Goal: Find specific page/section

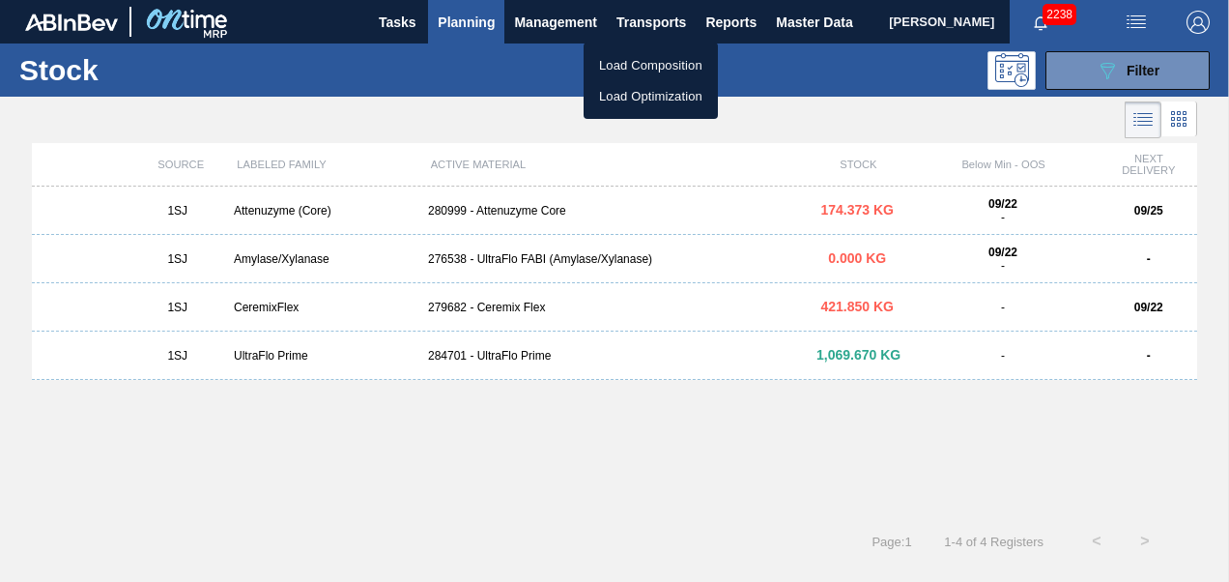
click at [638, 68] on li "Load Composition" at bounding box center [651, 65] width 134 height 31
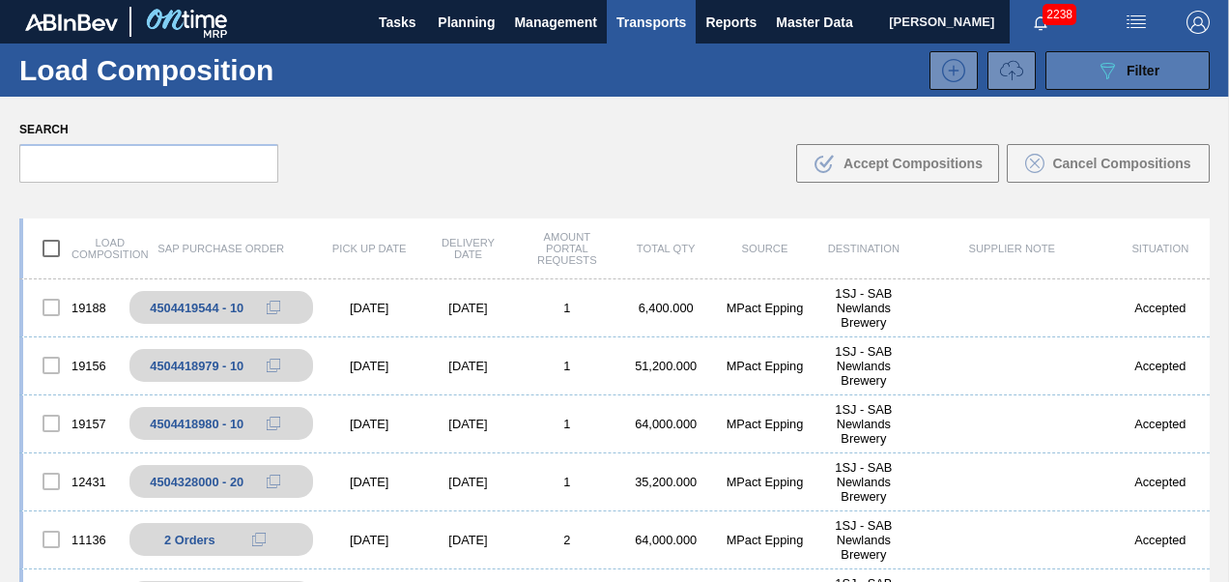
click at [1128, 67] on span "Filter" at bounding box center [1143, 70] width 33 height 15
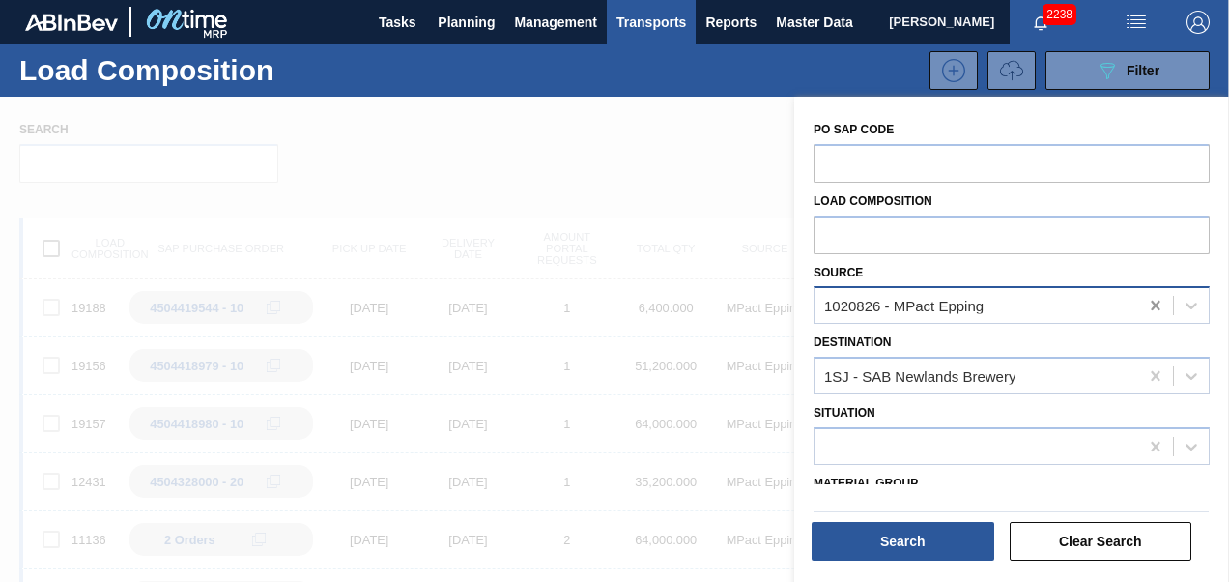
click at [1158, 304] on icon at bounding box center [1155, 305] width 19 height 19
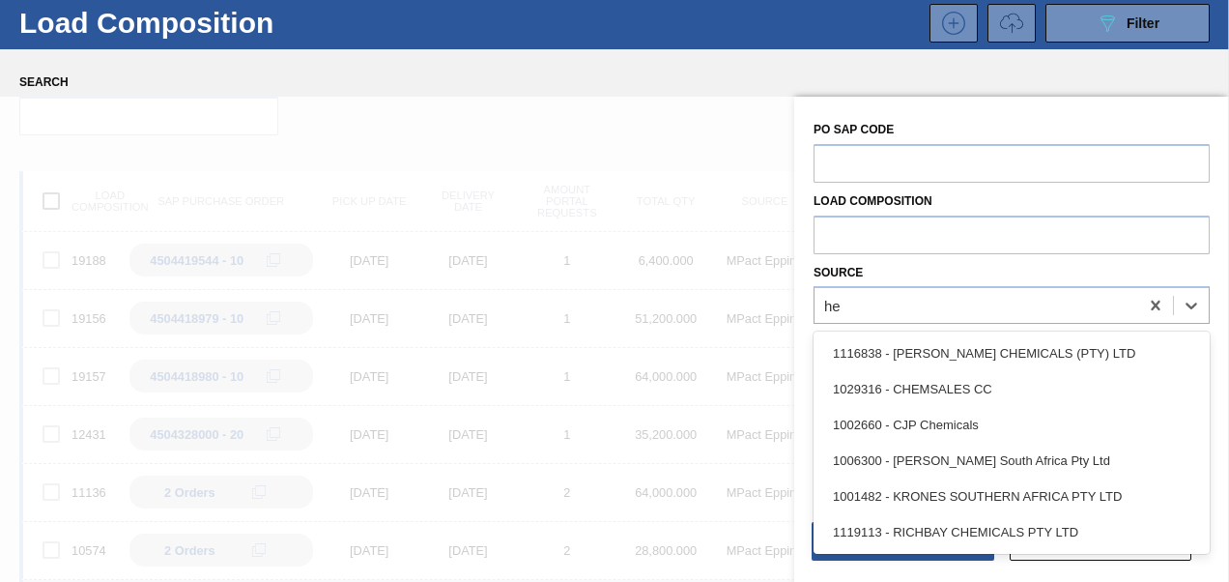
scroll to position [47, 0]
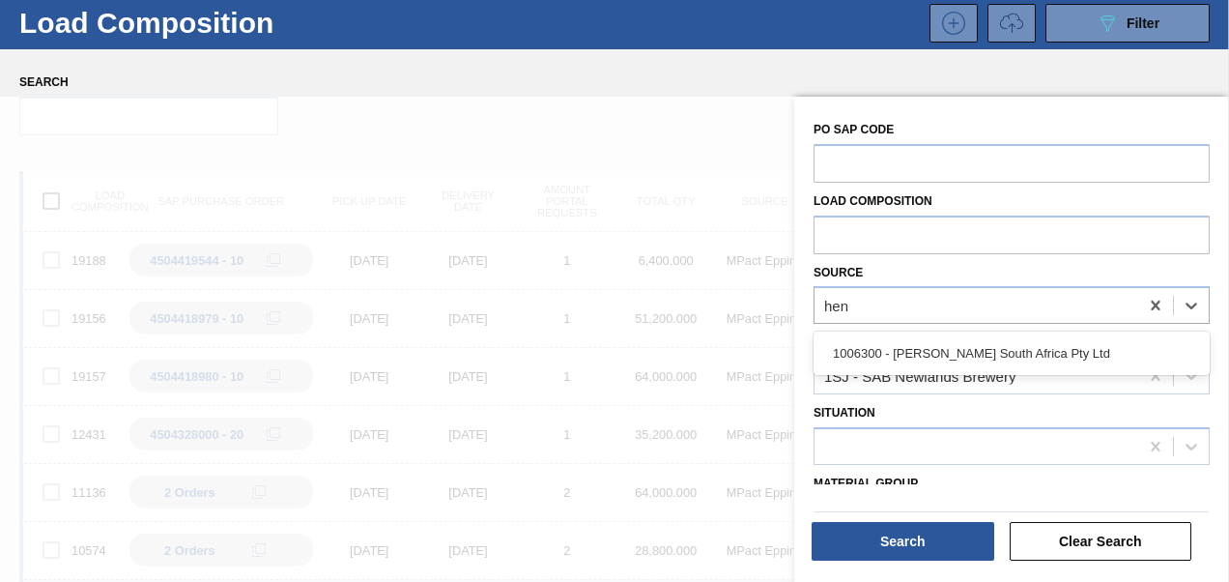
type input "[PERSON_NAME]"
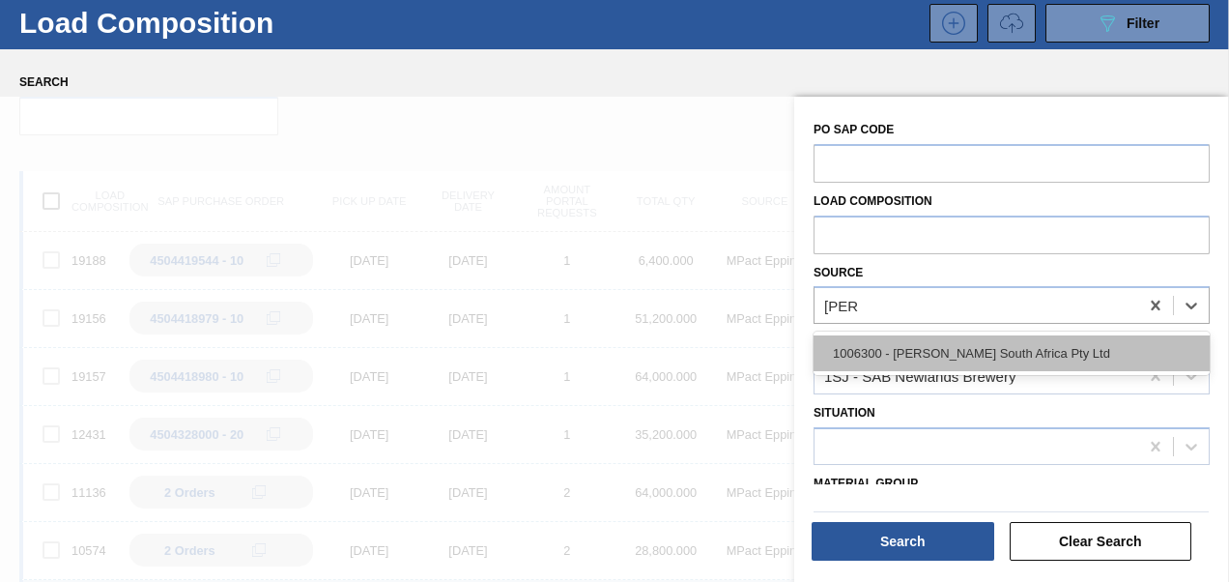
click at [967, 350] on div "1006300 - [PERSON_NAME] South Africa Pty Ltd" at bounding box center [1012, 353] width 396 height 36
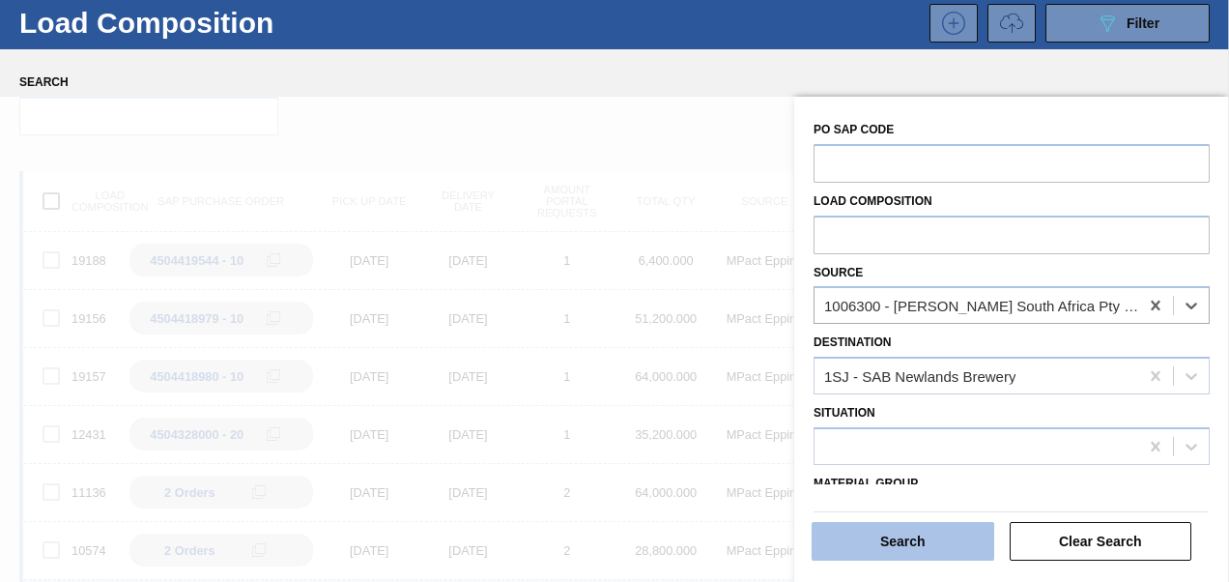
click at [855, 530] on button "Search" at bounding box center [903, 541] width 183 height 39
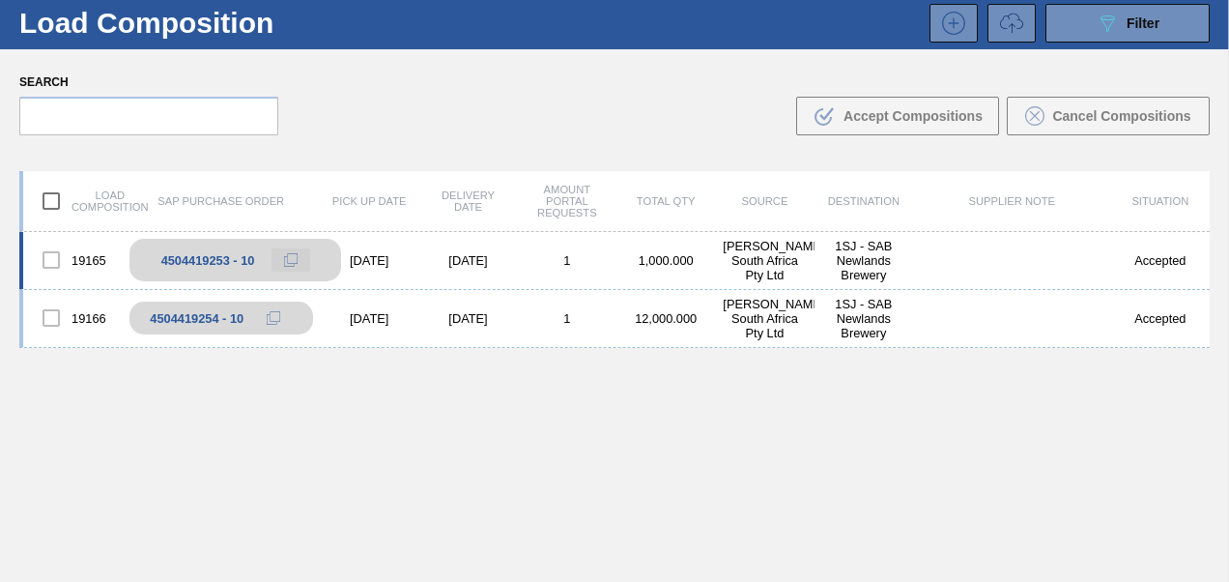
click at [296, 258] on icon at bounding box center [291, 260] width 14 height 14
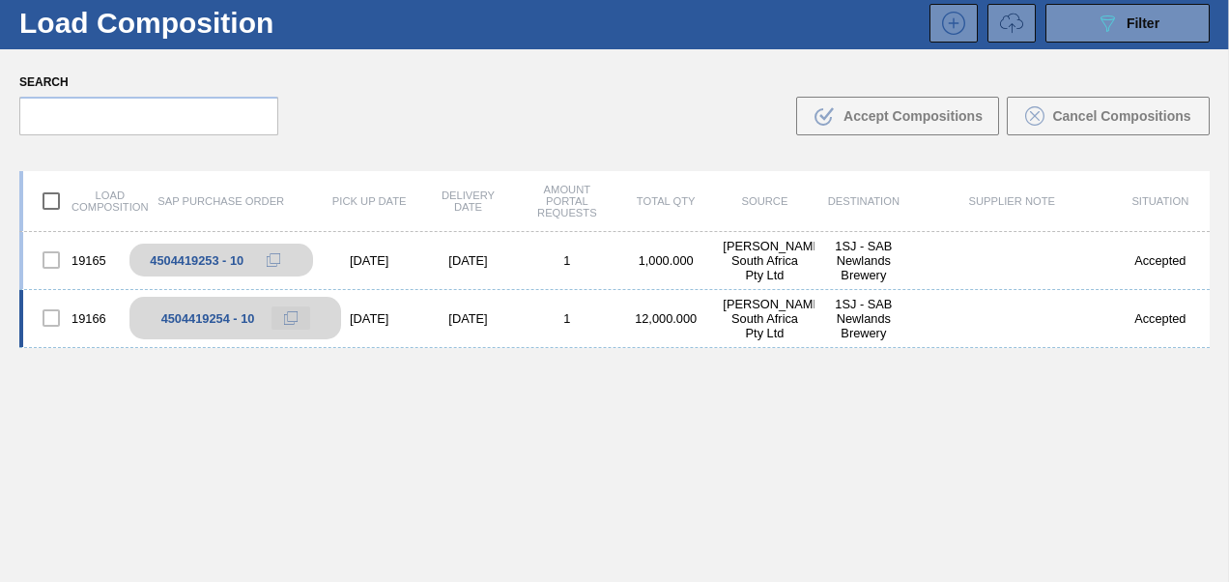
click at [288, 319] on icon at bounding box center [291, 318] width 14 height 14
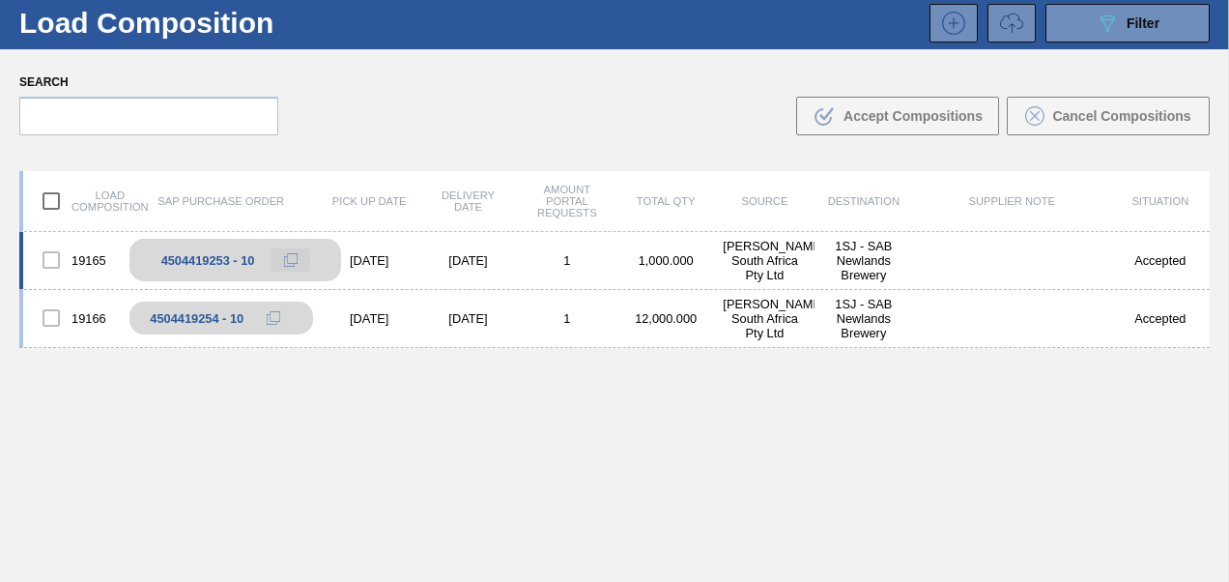
click at [287, 258] on icon at bounding box center [291, 260] width 14 height 14
click at [284, 263] on icon at bounding box center [291, 260] width 14 height 14
